Goal: Task Accomplishment & Management: Manage account settings

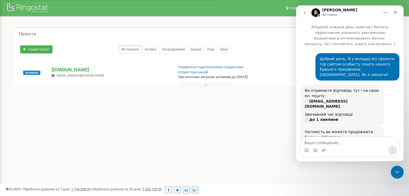
scroll to position [1, 0]
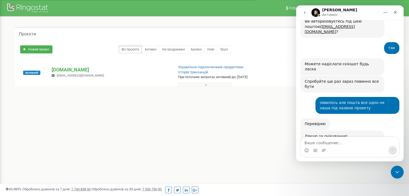
click at [236, 129] on div "Реферальна програма Налаштування профілю Вихід Проєкти Новий проєкт Всі проєкти…" at bounding box center [204, 161] width 409 height 322
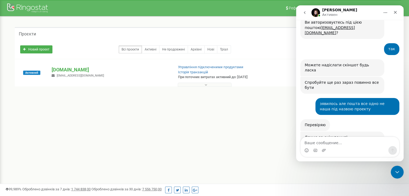
scroll to position [884, 0]
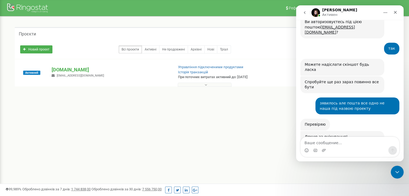
click at [327, 141] on textarea "Ваше сообщение..." at bounding box center [349, 141] width 98 height 9
type textarea "Дякую."
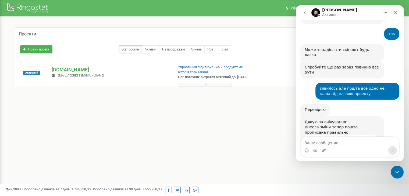
scroll to position [899, 0]
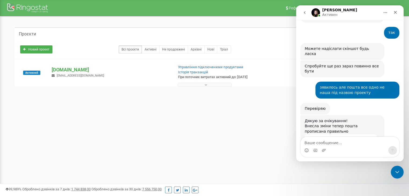
click at [275, 120] on div "Реферальна програма Налаштування профілю Вихід Проєкти Новий проєкт Всі проєкти…" at bounding box center [204, 161] width 409 height 322
click at [287, 104] on div "1 - 1 of 1" at bounding box center [204, 96] width 379 height 19
click at [384, 12] on icon "Главная" at bounding box center [385, 12] width 4 height 4
drag, startPoint x: 249, startPoint y: 101, endPoint x: 257, endPoint y: 95, distance: 10.3
click at [251, 100] on div "1 - 1 of 1" at bounding box center [204, 96] width 379 height 19
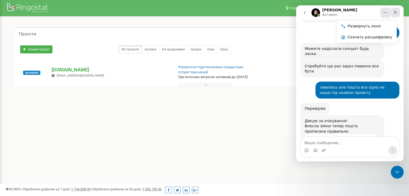
click at [392, 12] on div "Закрыть" at bounding box center [395, 13] width 10 height 10
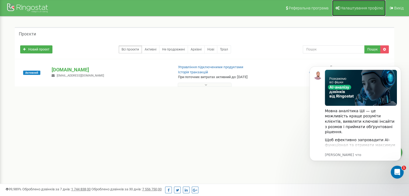
click at [370, 8] on span "Налаштування профілю" at bounding box center [361, 8] width 42 height 4
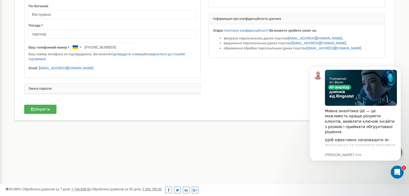
scroll to position [107, 0]
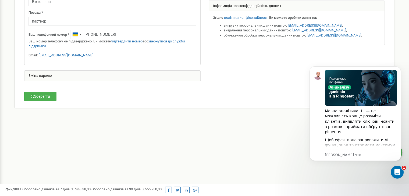
click at [41, 75] on div "Зміна паролю" at bounding box center [112, 76] width 176 height 11
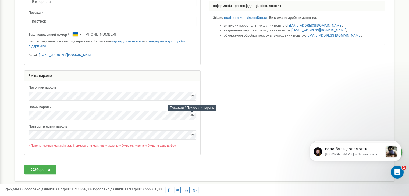
click at [190, 117] on div at bounding box center [191, 116] width 3 height 7
click at [193, 113] on icon at bounding box center [191, 114] width 3 height 3
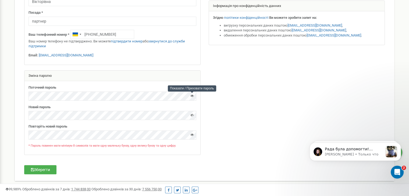
click at [190, 95] on icon at bounding box center [191, 95] width 3 height 3
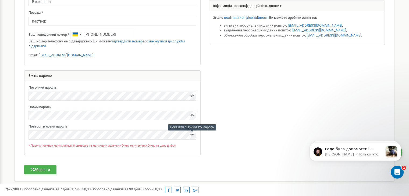
click at [193, 134] on icon at bounding box center [191, 134] width 3 height 3
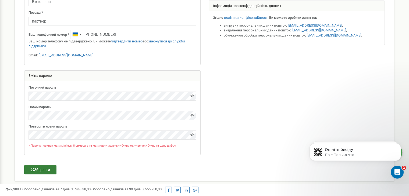
click at [43, 169] on button "Зберегти" at bounding box center [40, 169] width 32 height 9
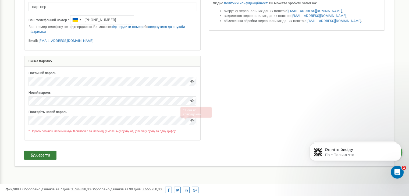
scroll to position [126, 0]
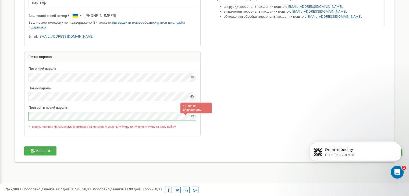
click at [28, 119] on div "Поточний пароль [GEOGRAPHIC_DATA]" at bounding box center [112, 98] width 176 height 73
click at [174, 154] on div "Особиста інформація Ім'я * [PERSON_NAME] Прізвище * [PERSON_NAME] По-батькові […" at bounding box center [204, 37] width 376 height 239
click at [47, 151] on button "Зберегти" at bounding box center [40, 150] width 32 height 9
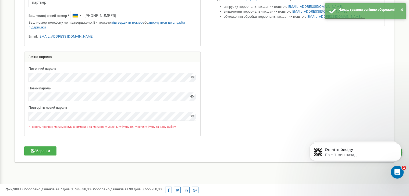
click at [250, 99] on div at bounding box center [204, 29] width 368 height 223
